Goal: Information Seeking & Learning: Find specific fact

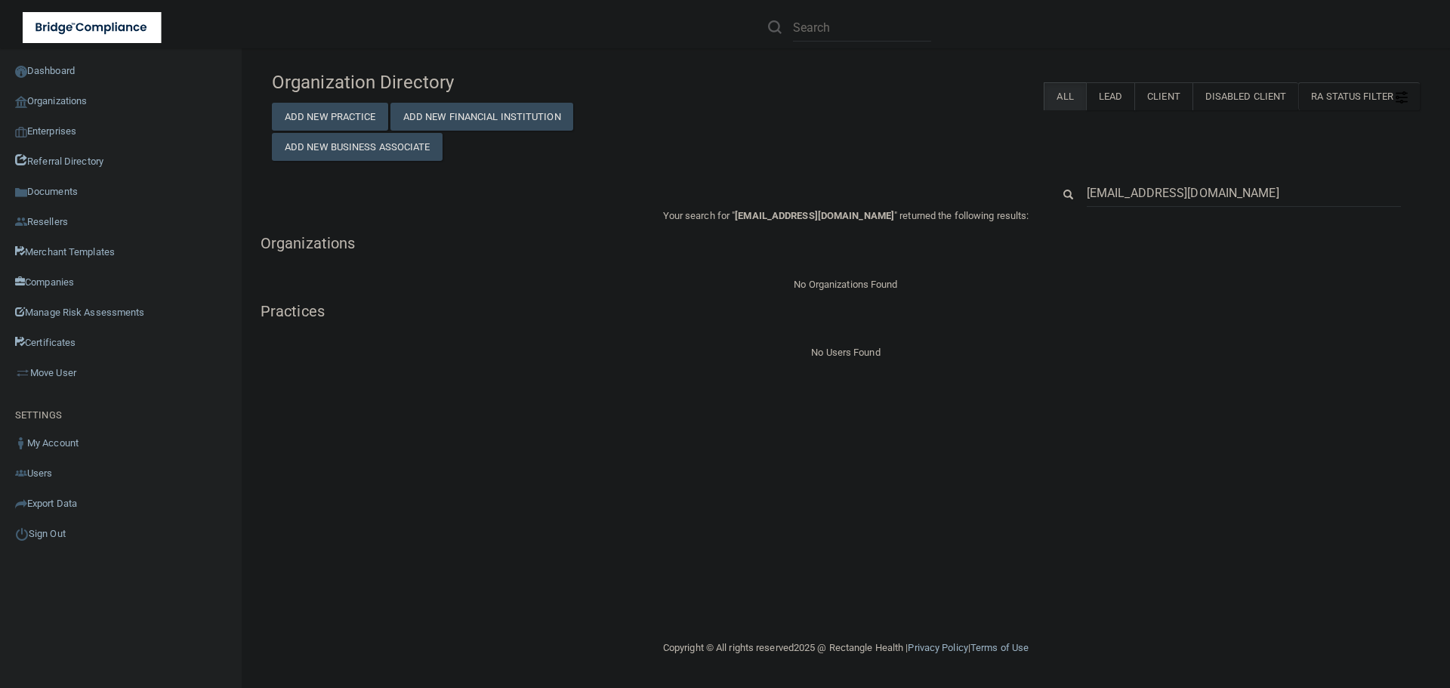
click at [1179, 203] on input "[EMAIL_ADDRESS][DOMAIN_NAME]" at bounding box center [1244, 193] width 314 height 28
click at [1177, 203] on input "[EMAIL_ADDRESS][DOMAIN_NAME]" at bounding box center [1244, 193] width 314 height 28
type input "[PERSON_NAME] DDS, INC - [GEOGRAPHIC_DATA]"
drag, startPoint x: 1216, startPoint y: 190, endPoint x: 1342, endPoint y: 190, distance: 126.1
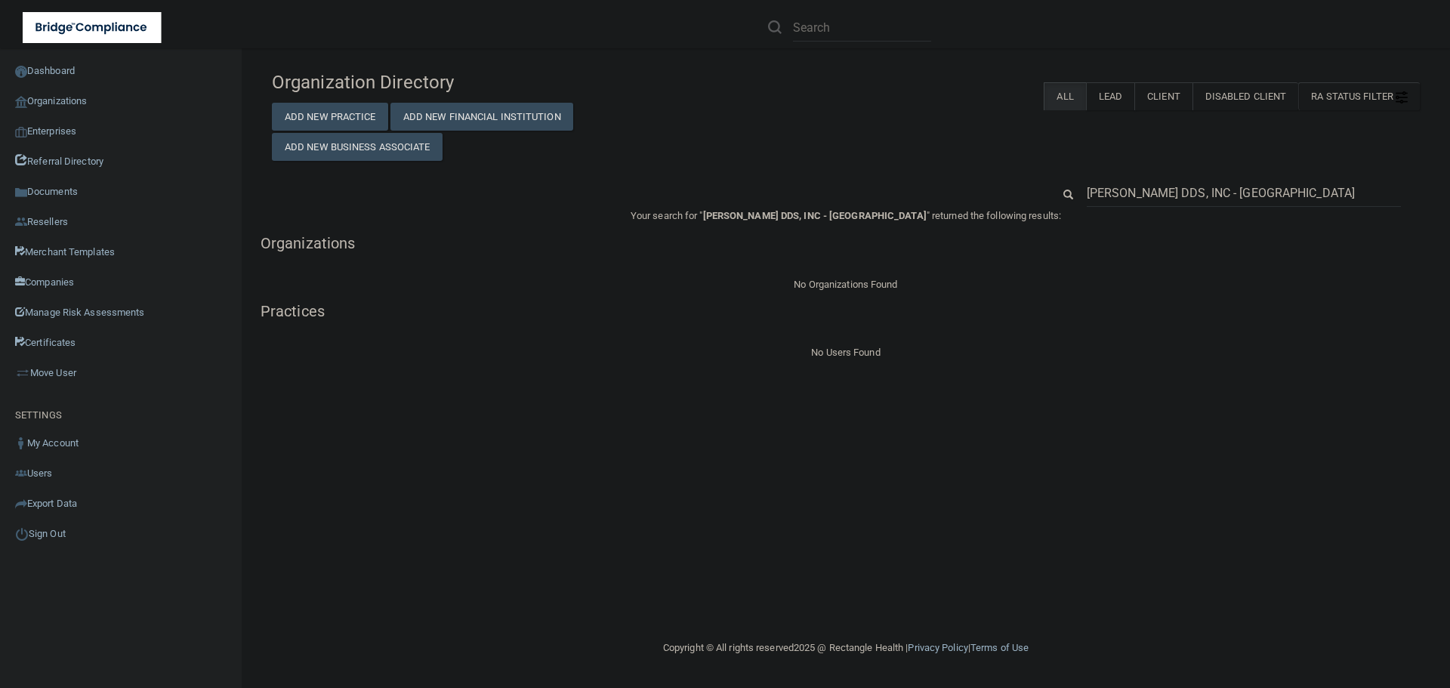
click at [1342, 190] on input "[PERSON_NAME] DDS, INC - [GEOGRAPHIC_DATA]" at bounding box center [1244, 193] width 314 height 28
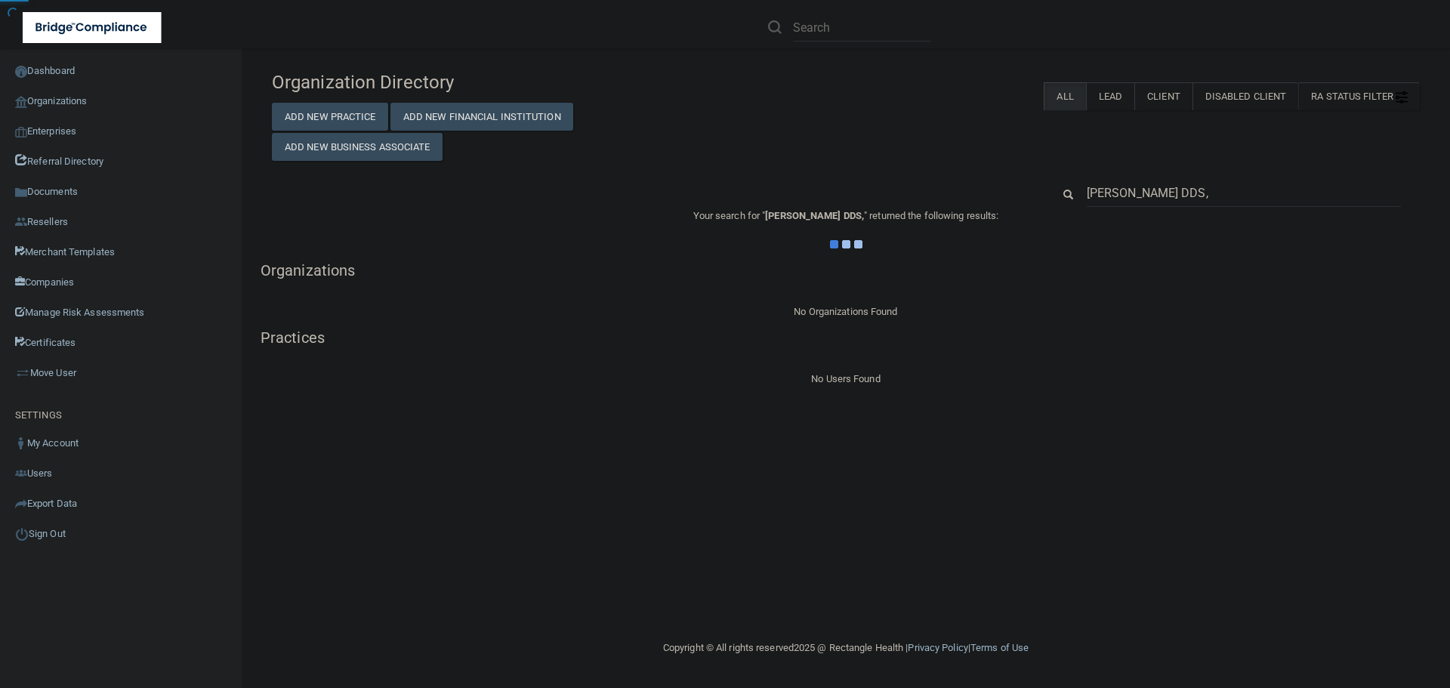
type input "[PERSON_NAME] DDS,"
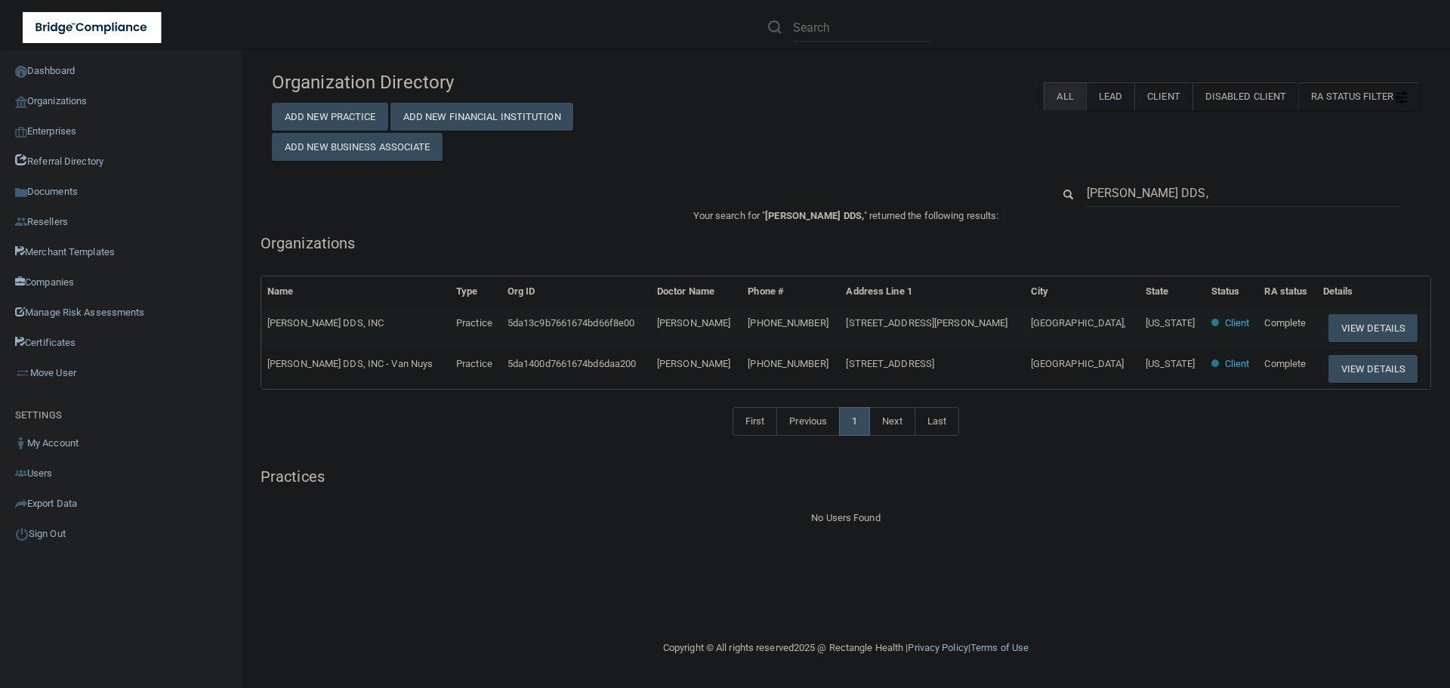
drag, startPoint x: 769, startPoint y: 328, endPoint x: 681, endPoint y: 330, distance: 87.6
click at [681, 330] on td "[PERSON_NAME]" at bounding box center [696, 327] width 91 height 41
copy span "[PERSON_NAME]"
click at [1212, 196] on input "[PERSON_NAME] DDS," at bounding box center [1244, 193] width 314 height 28
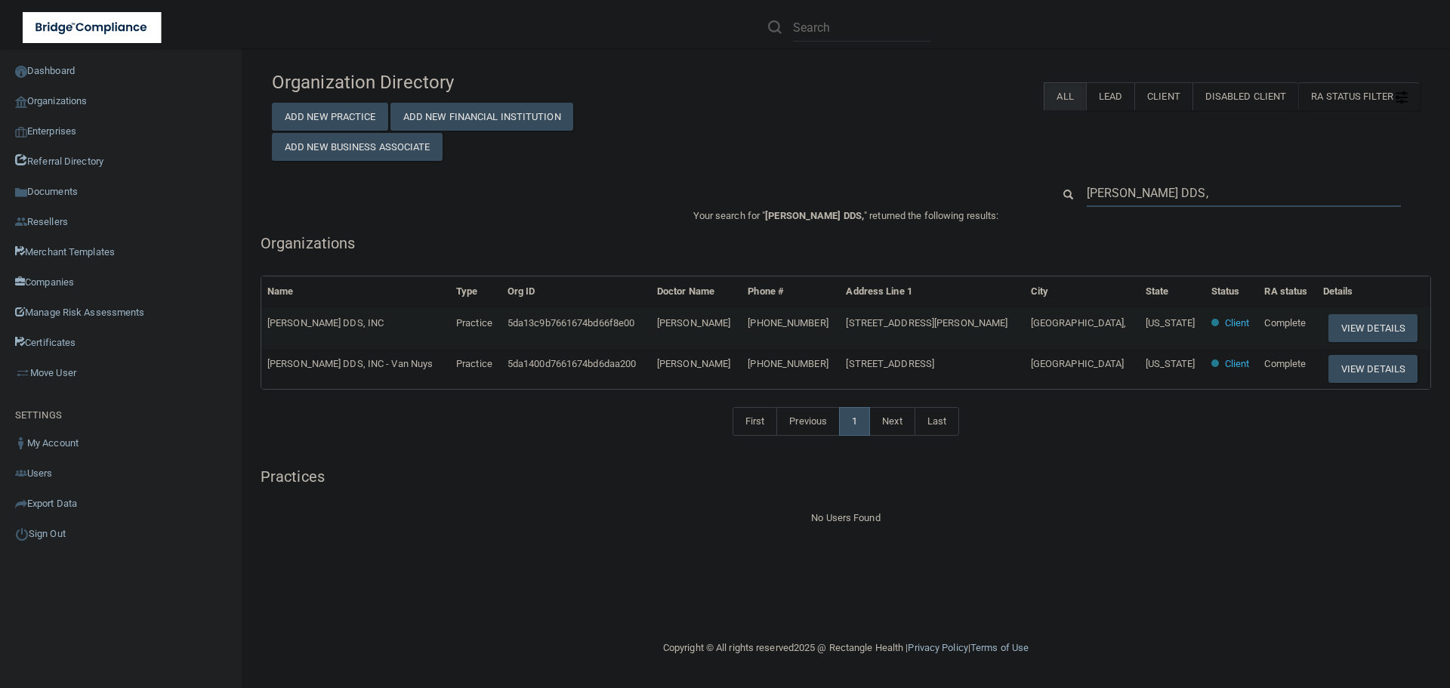
click at [1212, 196] on input "[PERSON_NAME] DDS," at bounding box center [1244, 193] width 314 height 28
paste input "Choose Life of Jamestown, INC. DBA Options Care Center"
type input "Choose Life of Jamestown, INC. DBA Options Care Center"
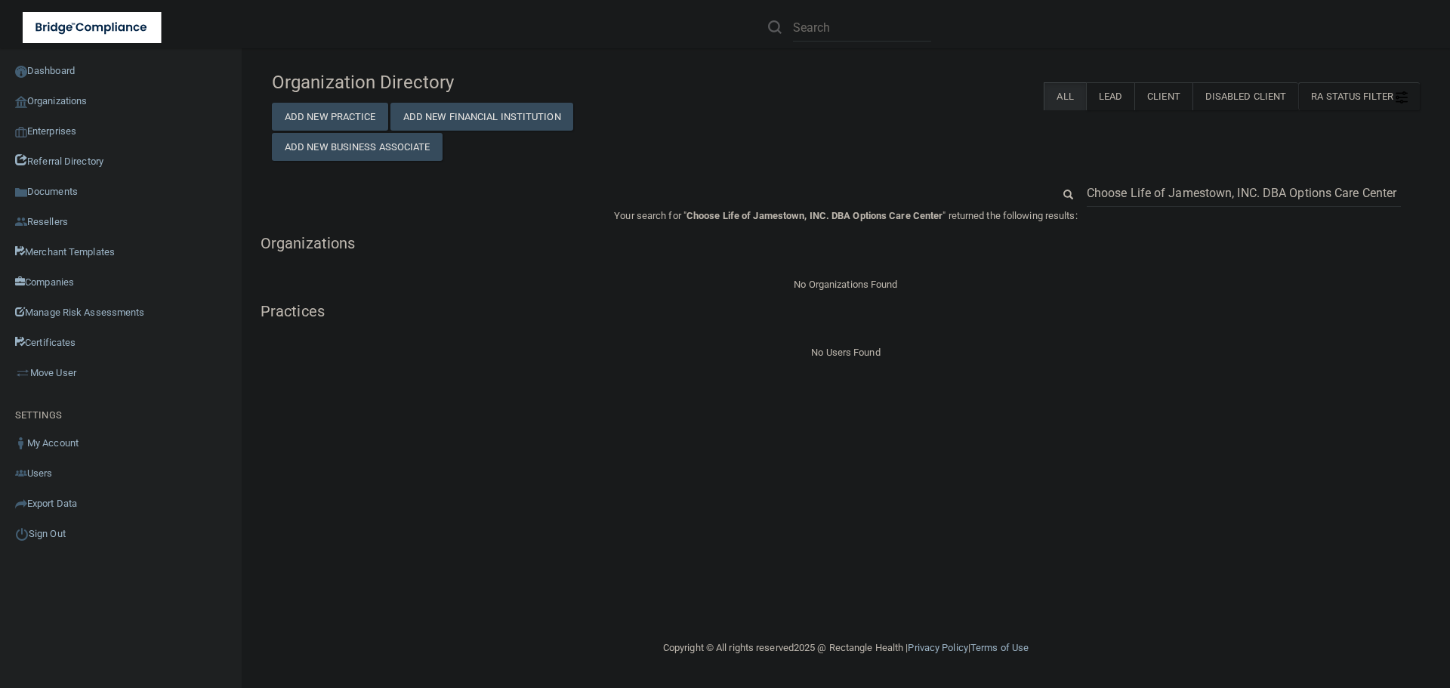
drag, startPoint x: 1257, startPoint y: 191, endPoint x: 1457, endPoint y: 190, distance: 199.4
click at [1449, 190] on html "Compliance HIPAA Learn More! OSHA Learn More! PCI PCI Compliance Merchant Savin…" at bounding box center [725, 344] width 1450 height 688
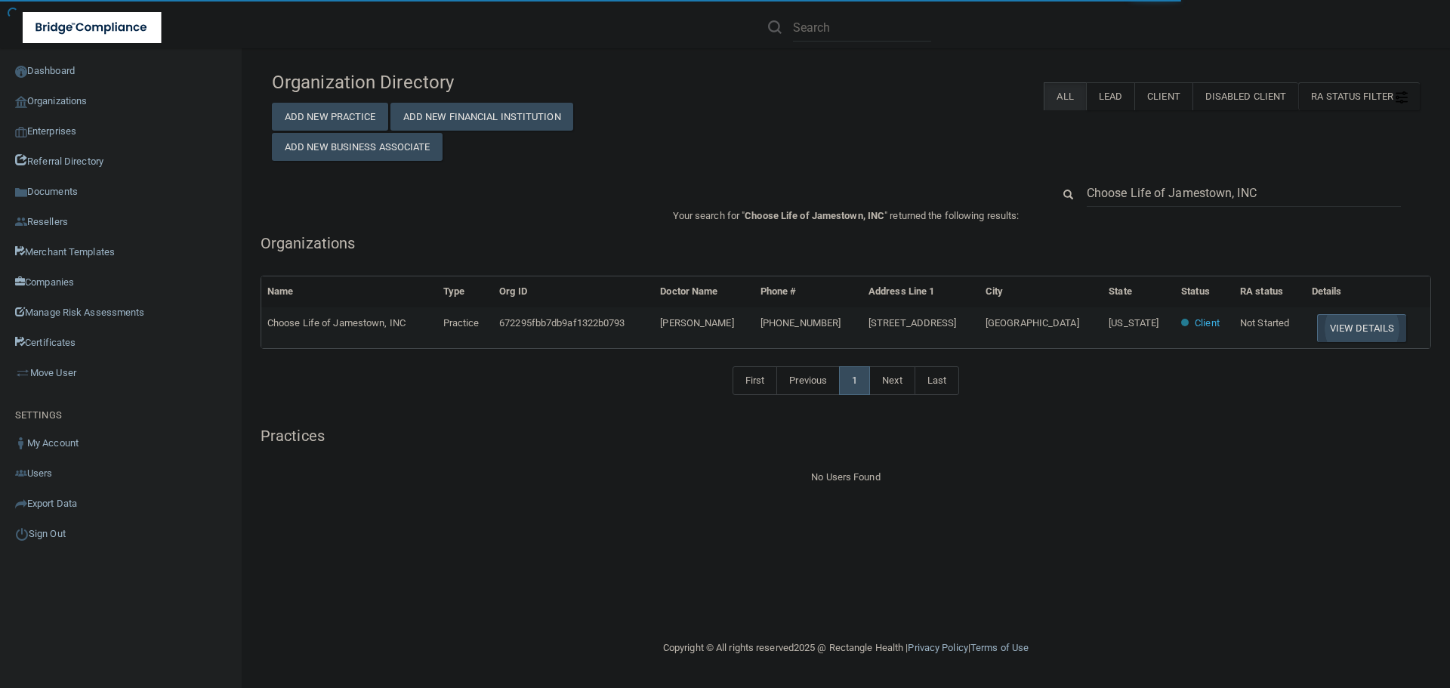
type input "Choose Life of Jamestown, INC"
click at [1362, 327] on button "View Details" at bounding box center [1361, 328] width 89 height 28
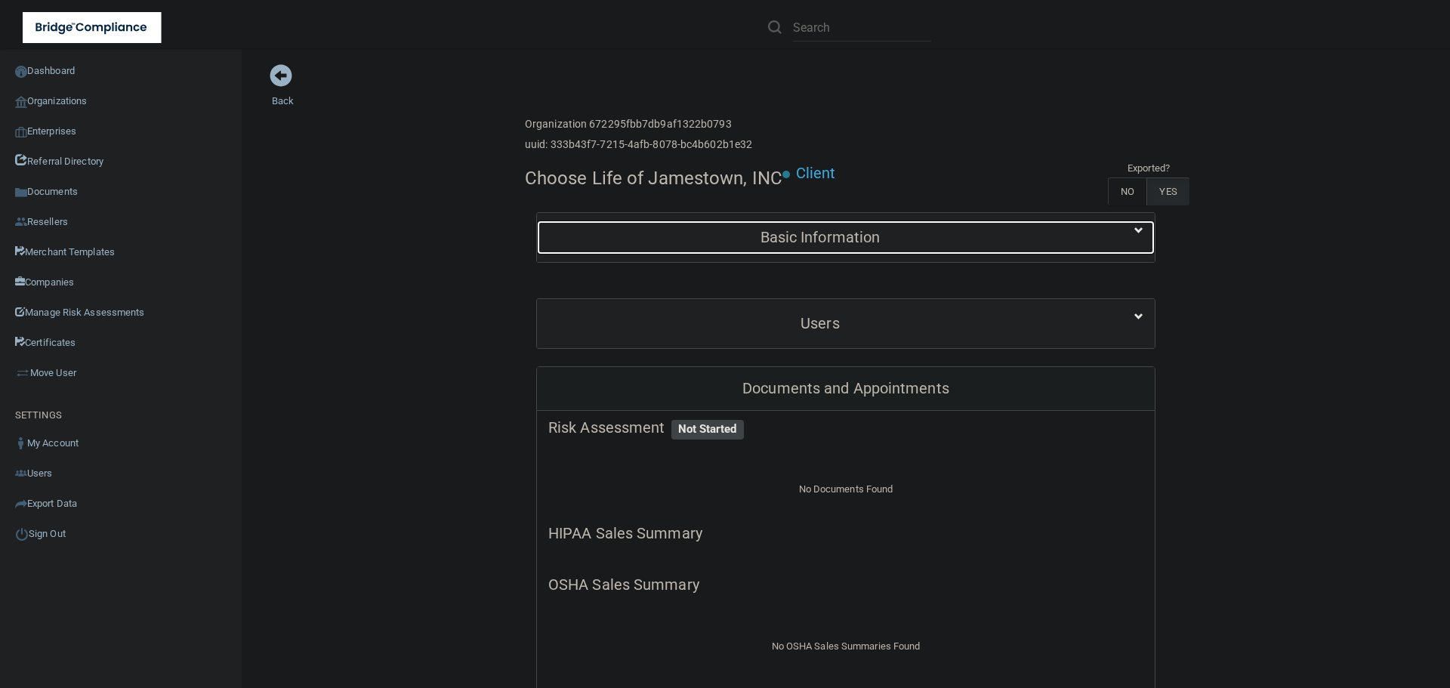
click at [788, 243] on h5 "Basic Information" at bounding box center [820, 237] width 544 height 17
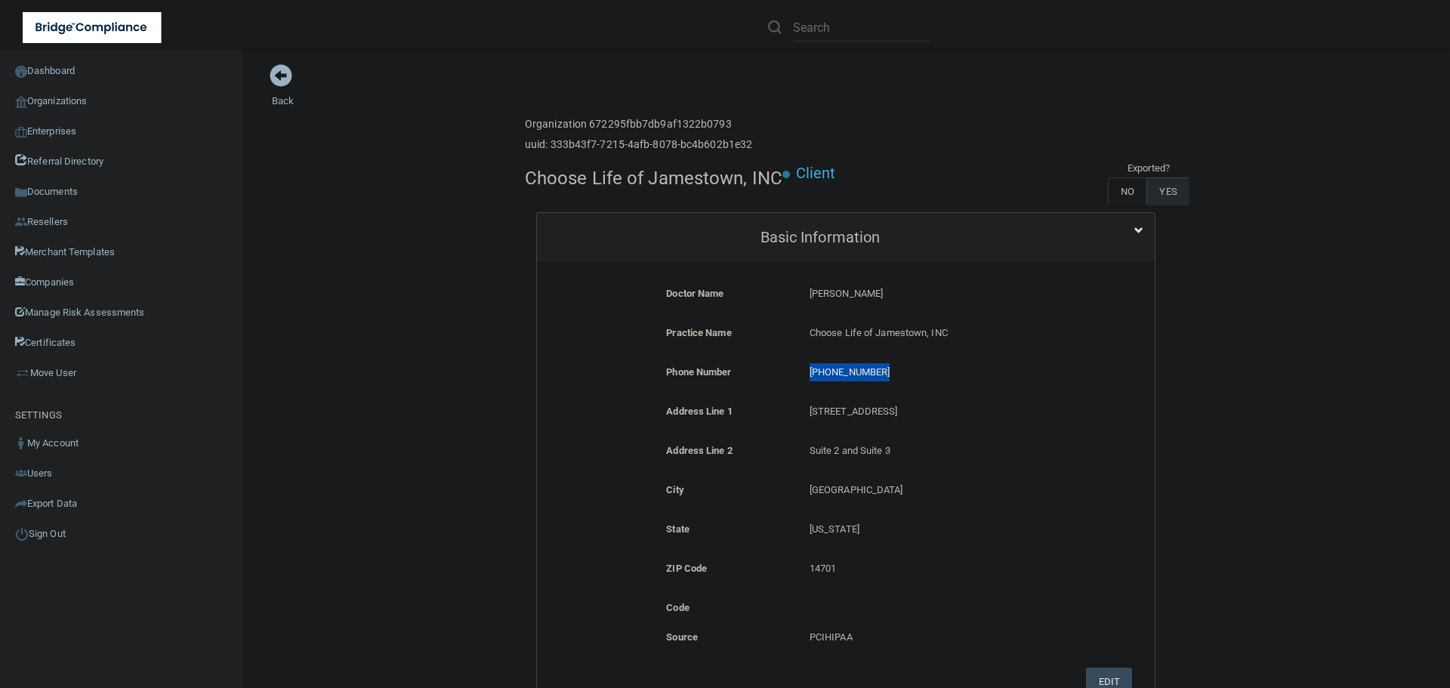
drag, startPoint x: 879, startPoint y: 375, endPoint x: 802, endPoint y: 375, distance: 77.0
click at [802, 375] on div "[PHONE_NUMBER] [PHONE_NUMBER]" at bounding box center [941, 377] width 286 height 28
copy p "[PHONE_NUMBER]"
click at [282, 97] on link "Back" at bounding box center [283, 91] width 22 height 29
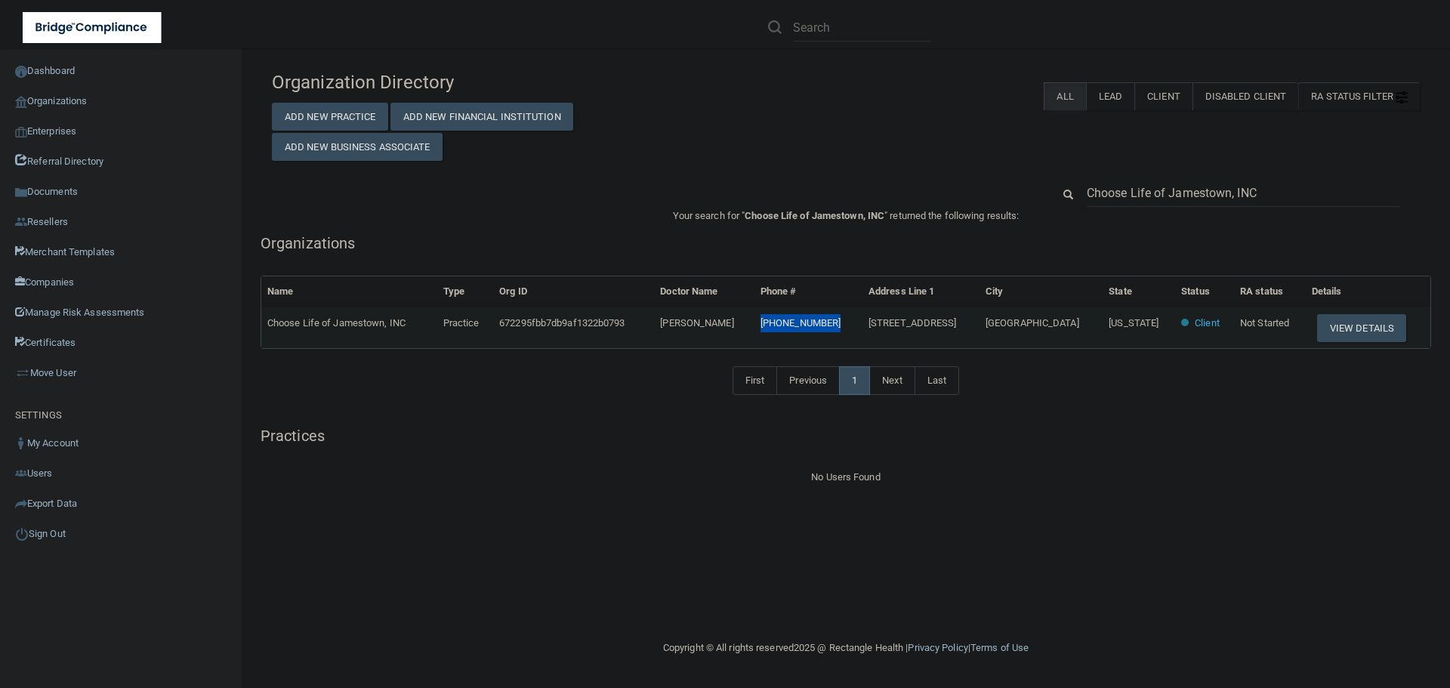
drag, startPoint x: 880, startPoint y: 325, endPoint x: 800, endPoint y: 331, distance: 79.5
click at [800, 331] on tr "Choose Life of Jamestown, INC Practice 672295fbb7db9af1322b0793 [PERSON_NAME] […" at bounding box center [845, 327] width 1169 height 41
copy tr "[PHONE_NUMBER]"
drag, startPoint x: 1281, startPoint y: 195, endPoint x: 1078, endPoint y: 204, distance: 203.3
click at [1078, 204] on div "Choose Life of Jamestown, INC" at bounding box center [1243, 193] width 337 height 28
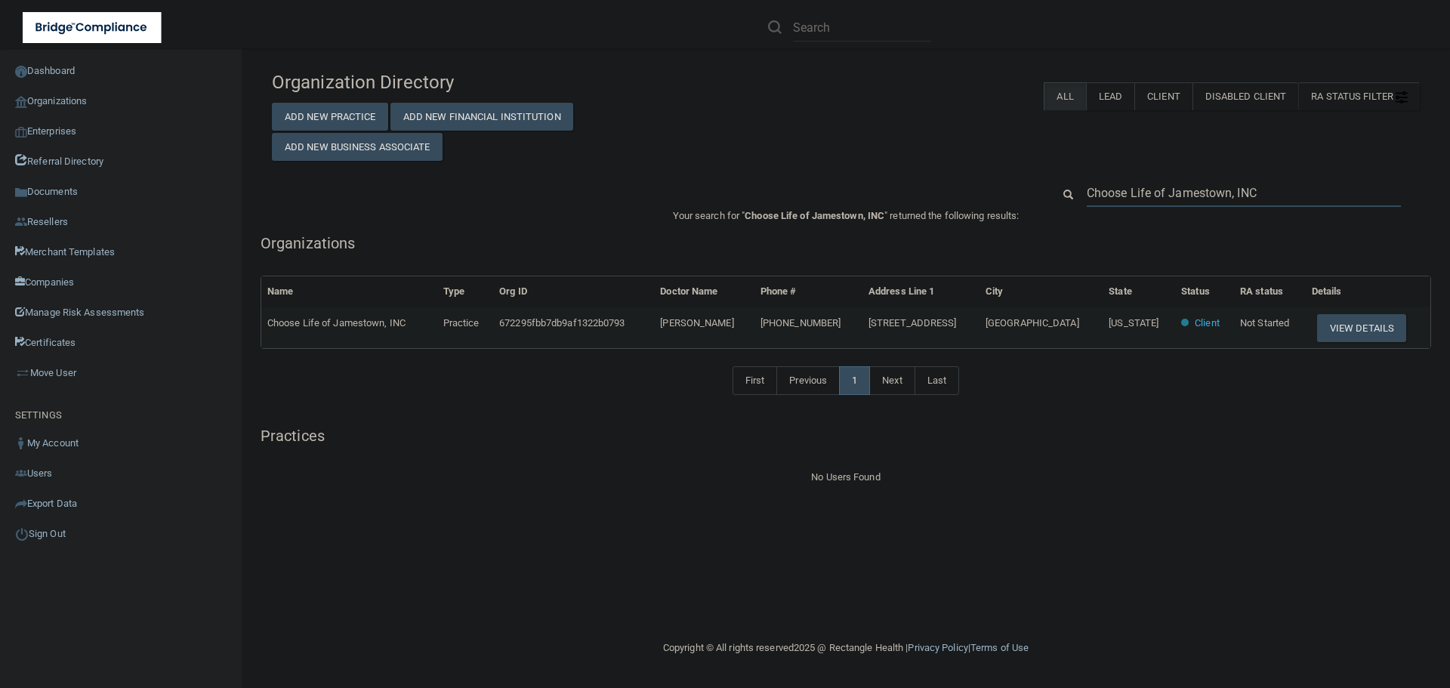
paste input "[PHONE_NUMBER]"
type input "[PHONE_NUMBER]"
click at [1331, 330] on button "View Details" at bounding box center [1361, 328] width 89 height 28
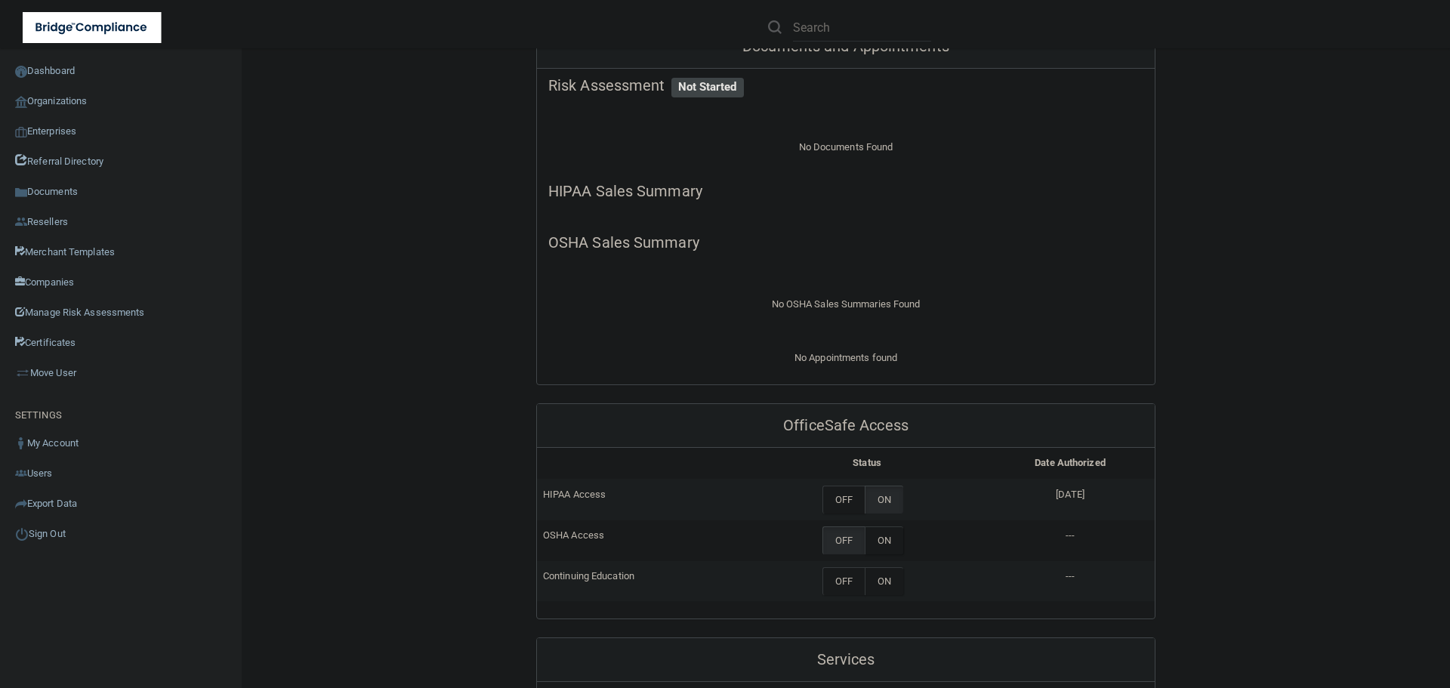
scroll to position [378, 0]
